Goal: Communication & Community: Answer question/provide support

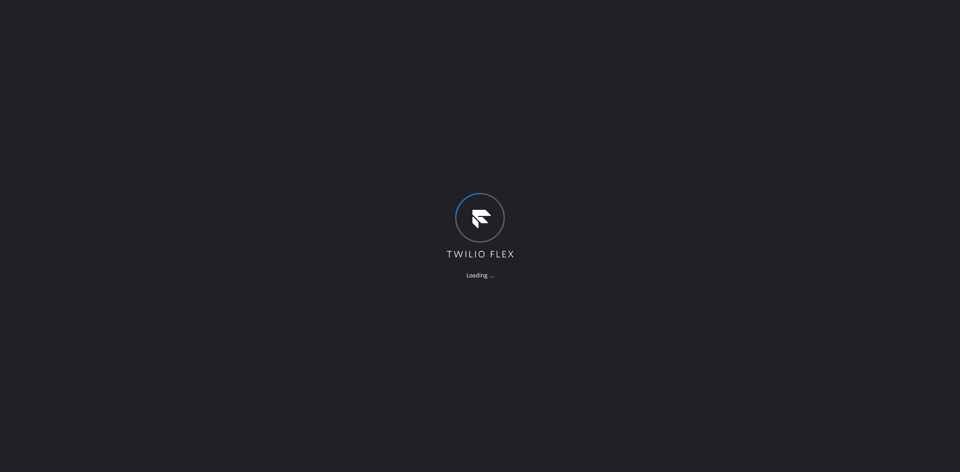
drag, startPoint x: 459, startPoint y: 274, endPoint x: 493, endPoint y: 243, distance: 46.2
click at [493, 243] on div "Loading ..." at bounding box center [480, 236] width 69 height 86
drag, startPoint x: 463, startPoint y: 249, endPoint x: 491, endPoint y: 276, distance: 39.0
click at [491, 276] on div "Loading ..." at bounding box center [480, 236] width 69 height 86
click at [493, 277] on div "Loading ..." at bounding box center [480, 276] width 69 height 8
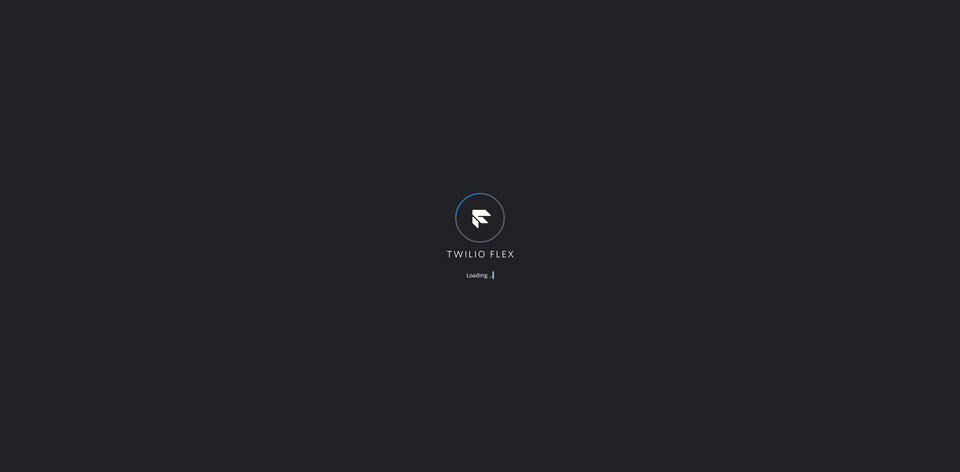
click at [493, 277] on div "Loading ..." at bounding box center [480, 276] width 69 height 8
click at [491, 277] on div "Loading ..." at bounding box center [480, 276] width 69 height 8
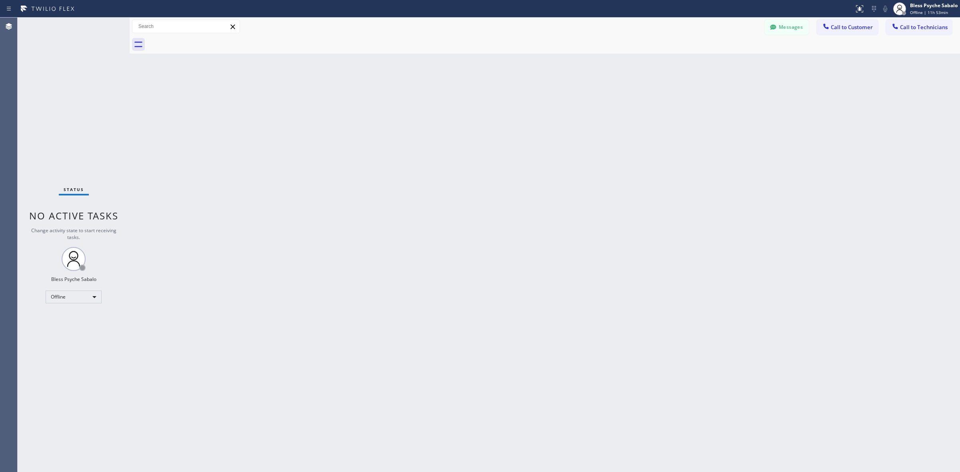
click at [246, 65] on div "Back to Dashboard Change Sender ID Customers Technicians Select a contact Outbo…" at bounding box center [545, 245] width 831 height 455
click at [805, 26] on button "Messages" at bounding box center [787, 27] width 44 height 15
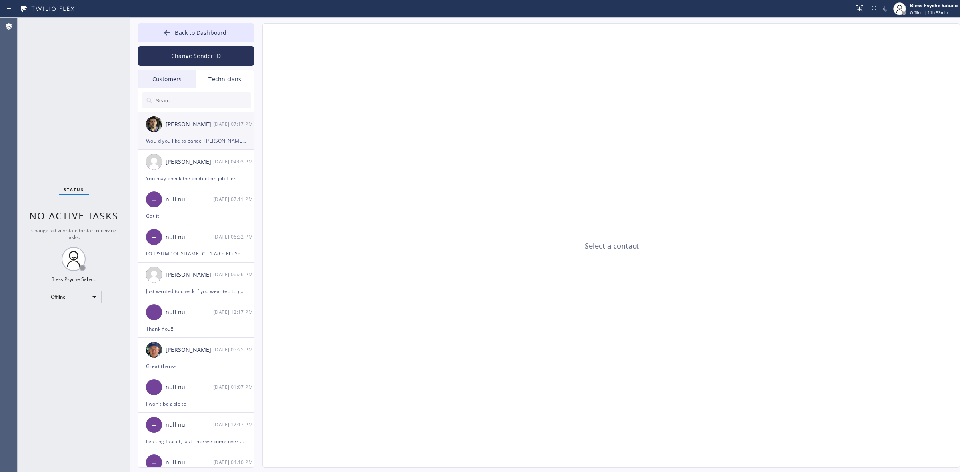
click at [207, 142] on div "Would you like to cancel Robert work order?" at bounding box center [196, 140] width 100 height 9
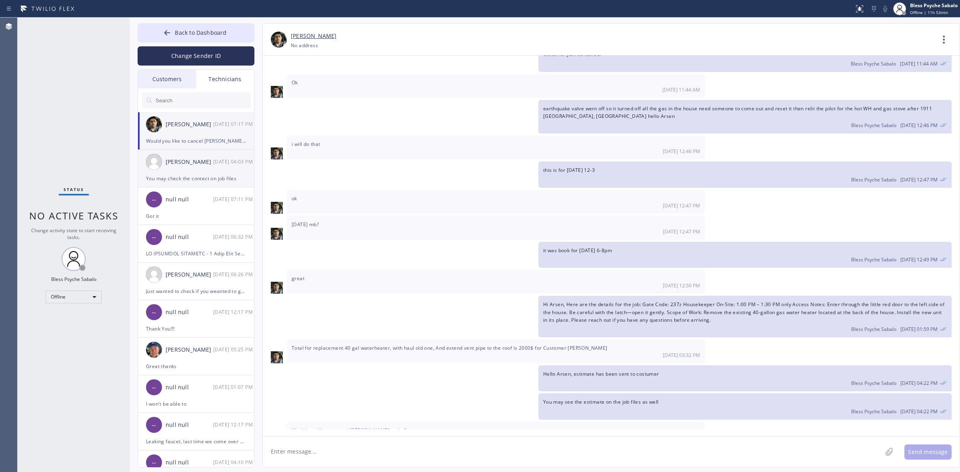
click at [183, 173] on div "Matthew McCaw 10/13 04:03 PM" at bounding box center [196, 162] width 117 height 24
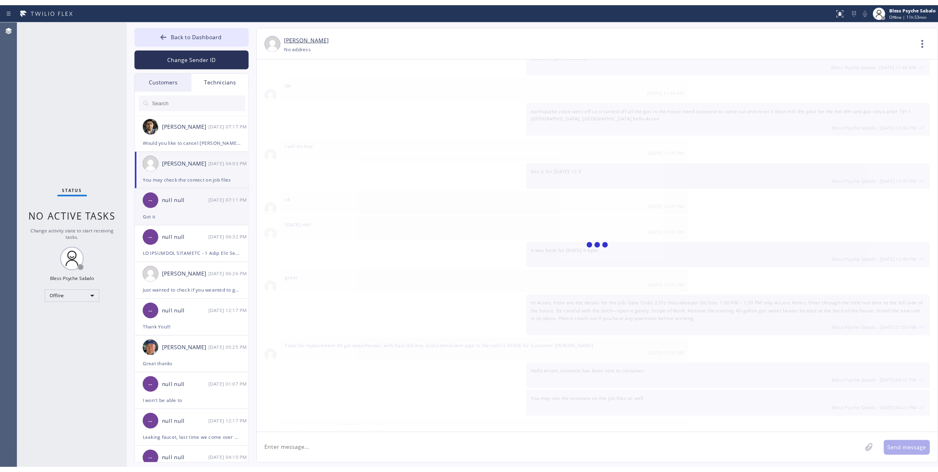
scroll to position [6621, 0]
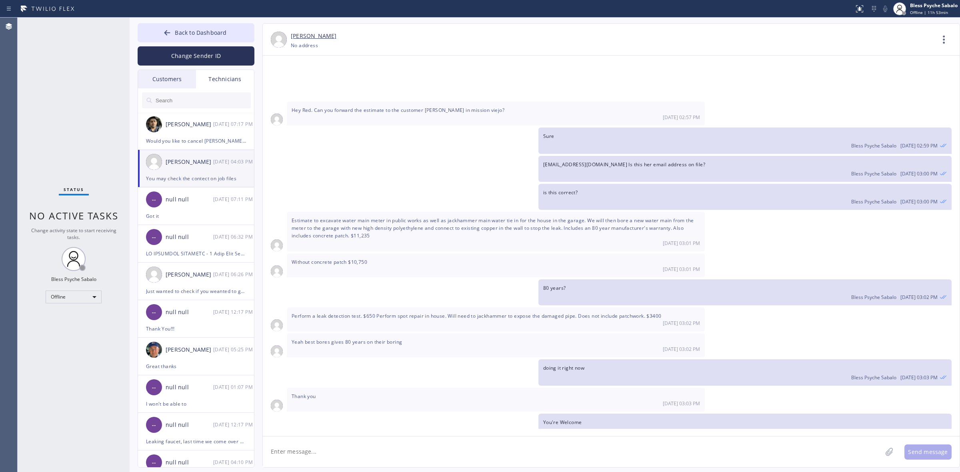
click at [164, 81] on div "Customers" at bounding box center [167, 79] width 58 height 18
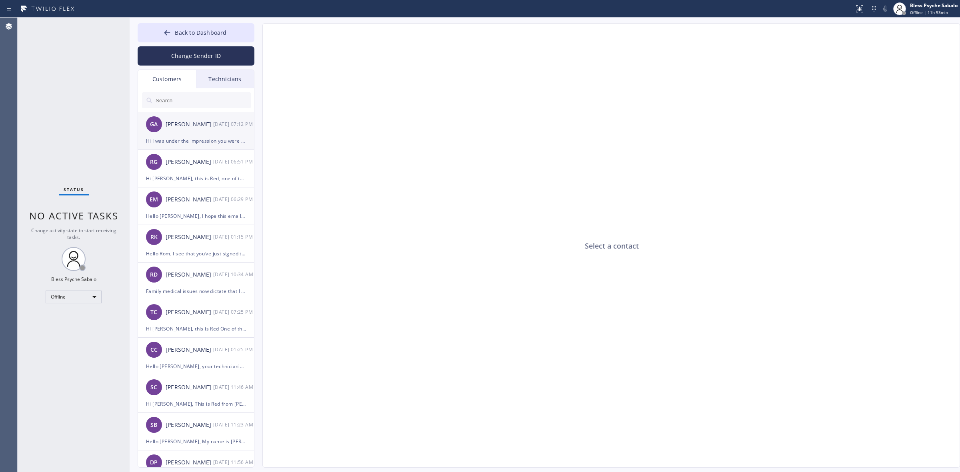
click at [183, 134] on div "GA Giulia Alfajora 10/13 07:12 PM" at bounding box center [196, 124] width 117 height 24
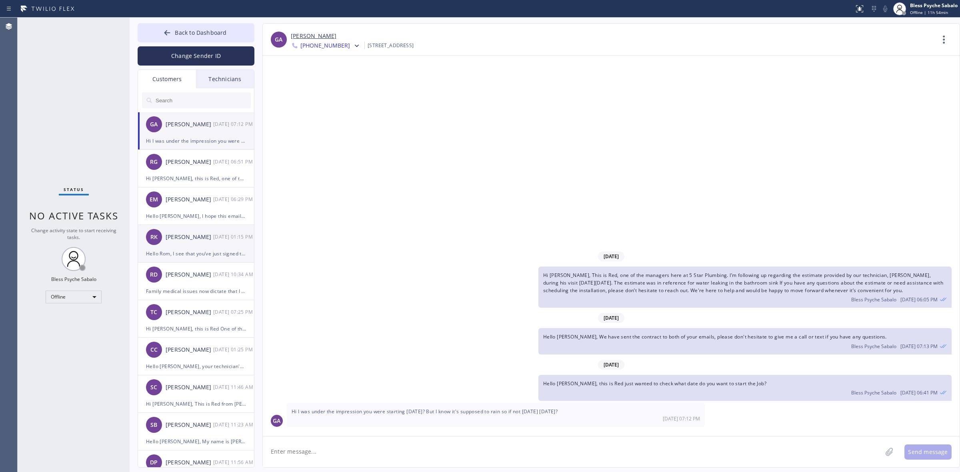
click at [203, 239] on div "Rom Kan" at bounding box center [190, 237] width 48 height 9
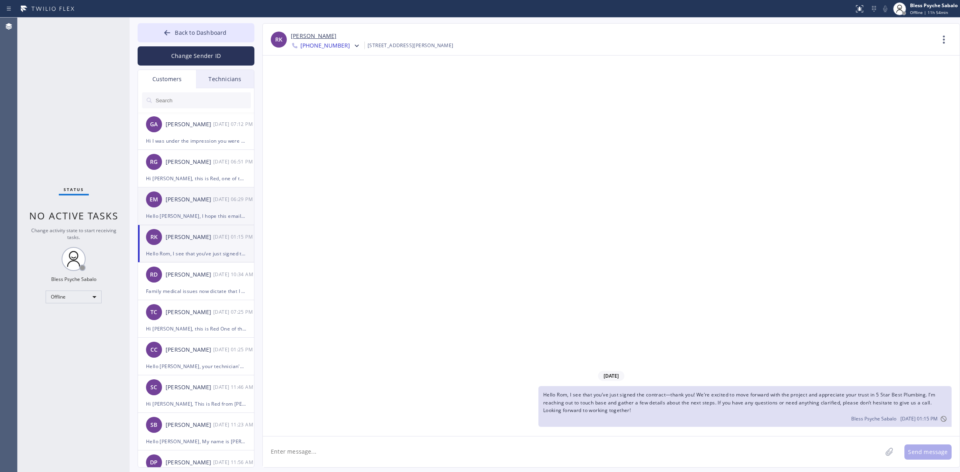
drag, startPoint x: 223, startPoint y: 202, endPoint x: 214, endPoint y: 192, distance: 13.3
click at [223, 202] on div "10/13 06:29 PM" at bounding box center [234, 199] width 42 height 9
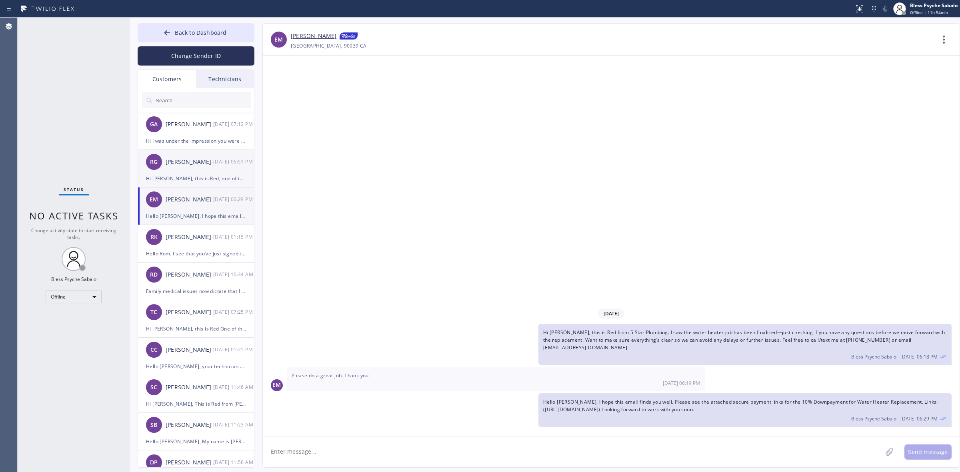
drag, startPoint x: 198, startPoint y: 165, endPoint x: 196, endPoint y: 145, distance: 20.1
click at [198, 164] on div "Ruben Garcia" at bounding box center [190, 162] width 48 height 9
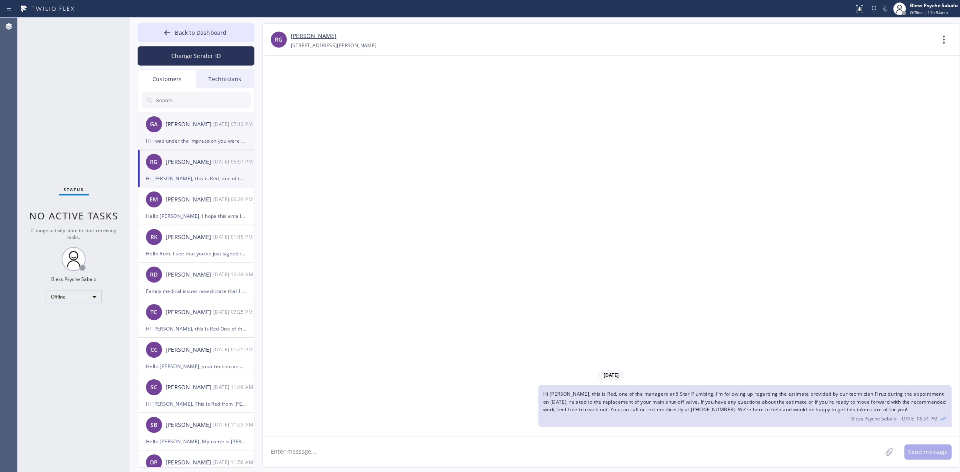
click at [196, 141] on div "Hi I was under the impression you were starting tomorrow? But I know it's suppo…" at bounding box center [196, 140] width 100 height 9
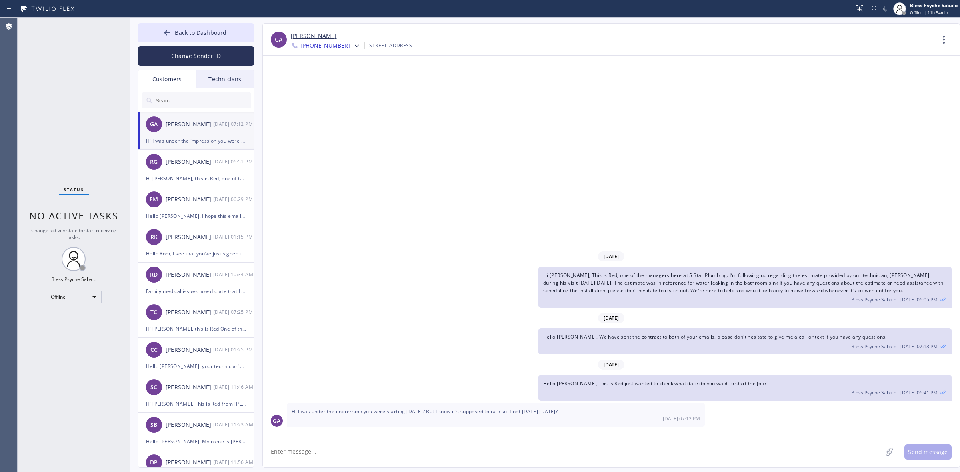
click at [503, 228] on div "10/08/2025 Hi Giulia, This is Red, one of the managers here at 5 Star Plumbing.…" at bounding box center [611, 246] width 697 height 381
click at [201, 176] on div "Hi Ruben, this is Red, one of the managers at 5 Star Plumbing. I’m following up…" at bounding box center [196, 178] width 100 height 9
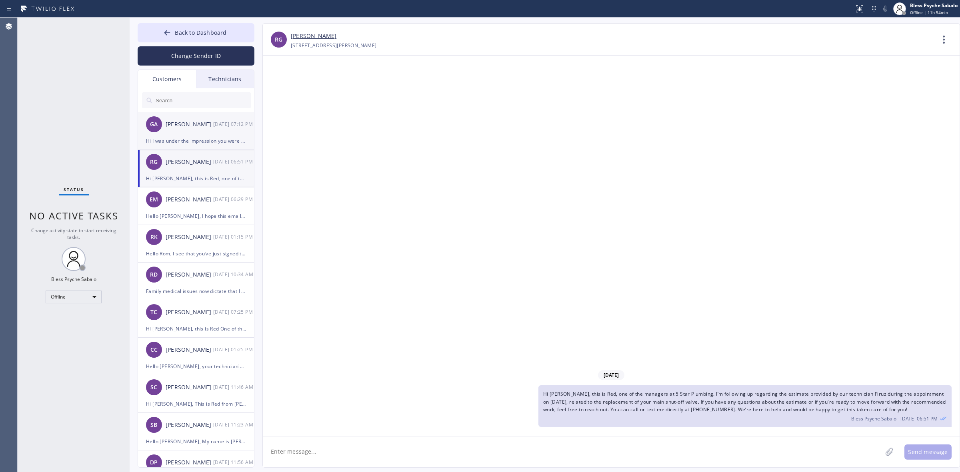
click at [197, 137] on div "Hi I was under the impression you were starting tomorrow? But I know it's suppo…" at bounding box center [196, 140] width 100 height 9
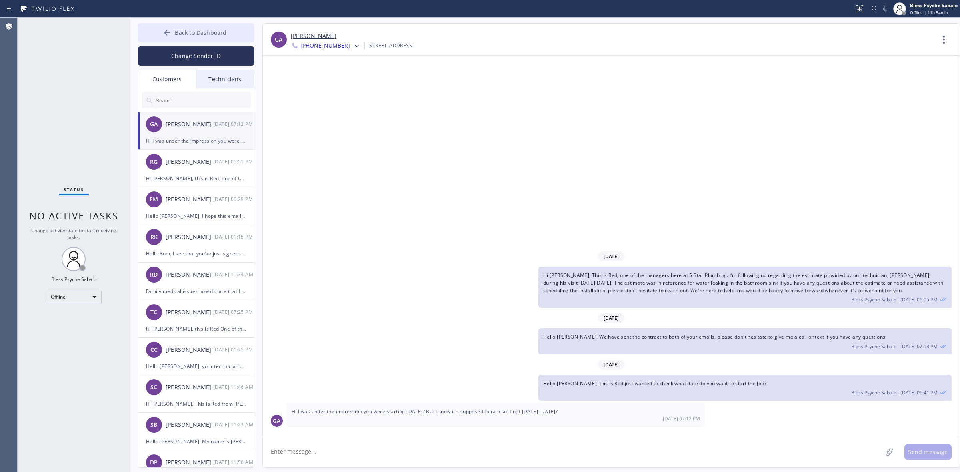
click at [210, 33] on span "Back to Dashboard" at bounding box center [201, 33] width 52 height 8
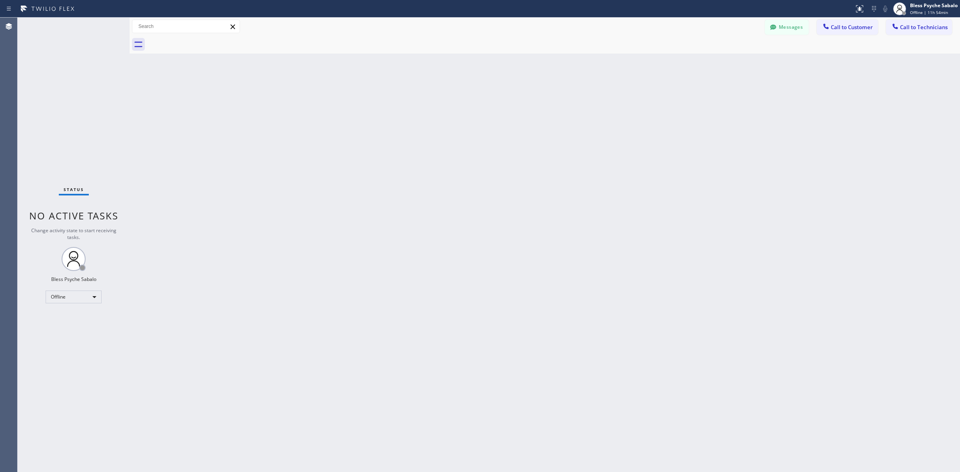
click at [458, 132] on div "Back to Dashboard Change Sender ID Customers Technicians GA Giulia Alfajora 10/…" at bounding box center [545, 245] width 831 height 455
click at [85, 302] on div "Offline" at bounding box center [74, 297] width 56 height 13
click at [81, 319] on li "Available" at bounding box center [73, 318] width 54 height 10
click at [111, 302] on div "Status No active tasks Change activity state to start receiving tasks. Bless Ps…" at bounding box center [74, 245] width 112 height 455
click at [739, 90] on div "Back to Dashboard Change Sender ID Customers Technicians GA Giulia Alfajora 10/…" at bounding box center [545, 245] width 831 height 455
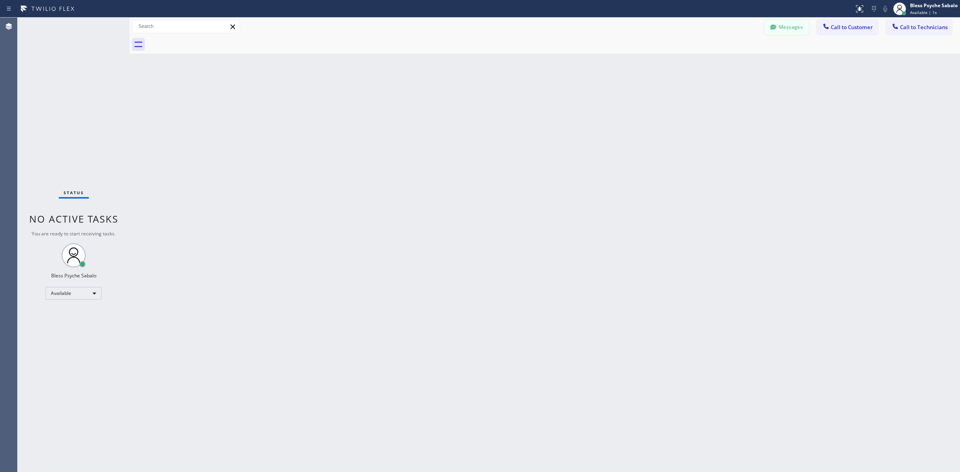
click at [783, 33] on button "Messages" at bounding box center [787, 27] width 44 height 15
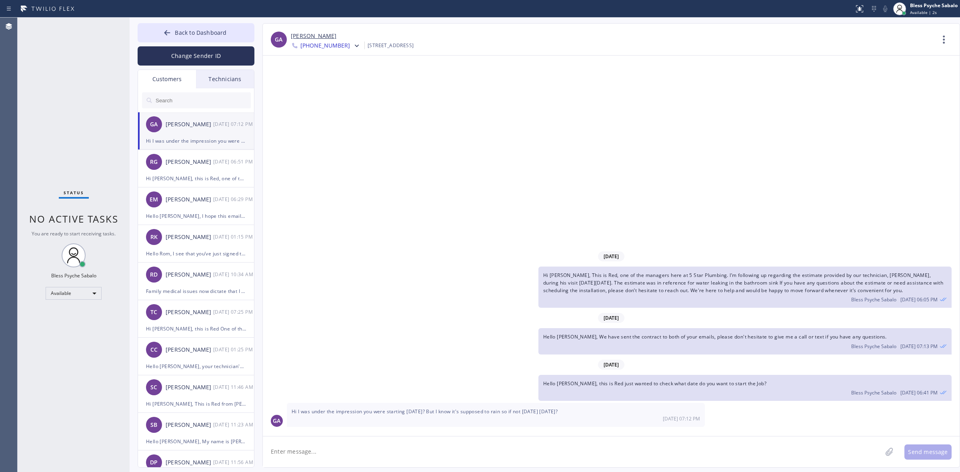
click at [238, 85] on div "Technicians" at bounding box center [225, 79] width 58 height 18
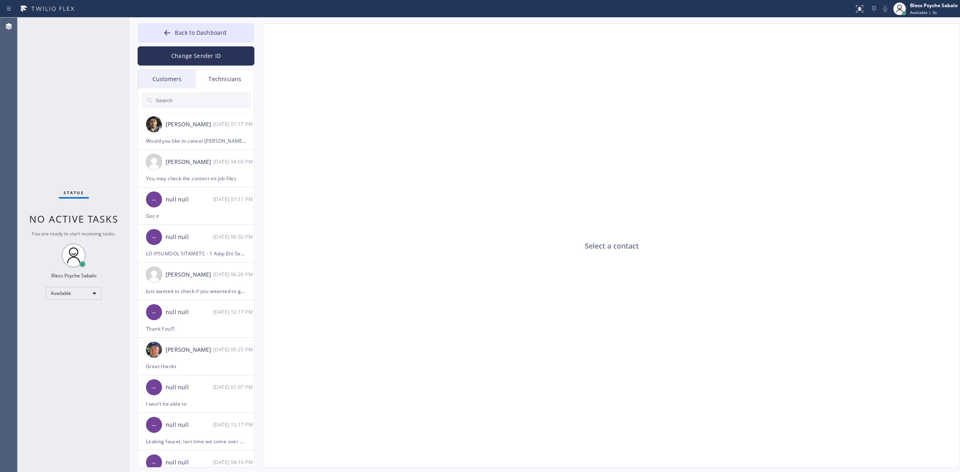
click at [183, 82] on div "Customers" at bounding box center [167, 79] width 58 height 18
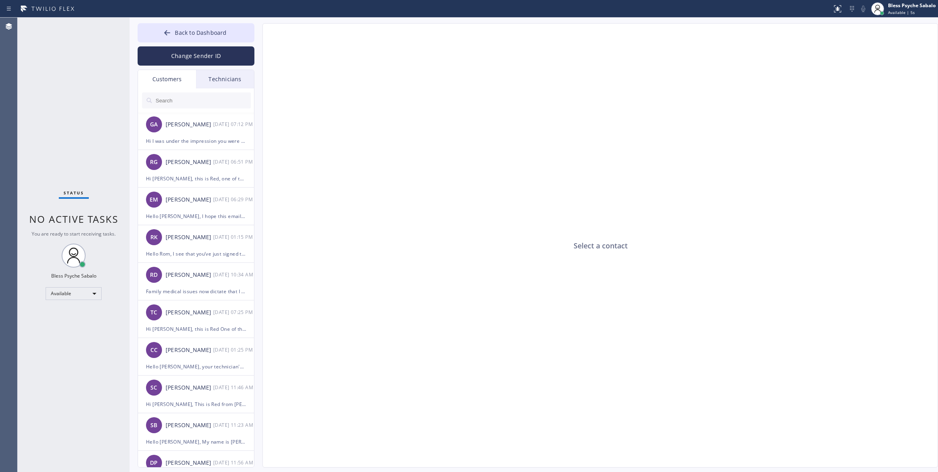
click at [617, 141] on div "Select a contact" at bounding box center [601, 246] width 676 height 444
click at [615, 128] on div "Select a contact" at bounding box center [601, 246] width 676 height 444
